Goal: Navigation & Orientation: Find specific page/section

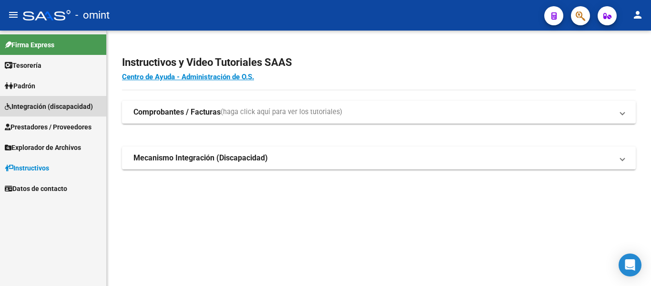
click at [59, 108] on span "Integración (discapacidad)" at bounding box center [49, 106] width 88 height 10
